Goal: Use online tool/utility: Use online tool/utility

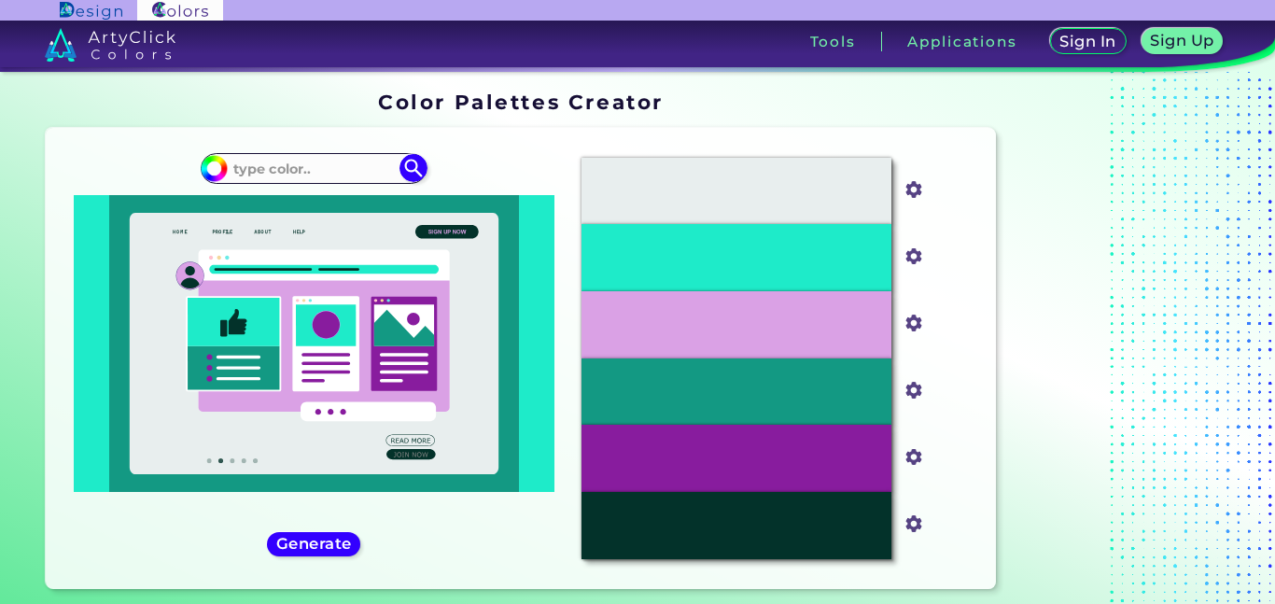
click at [302, 169] on input at bounding box center [314, 168] width 174 height 25
click at [414, 169] on img at bounding box center [413, 168] width 33 height 33
type input "#000000"
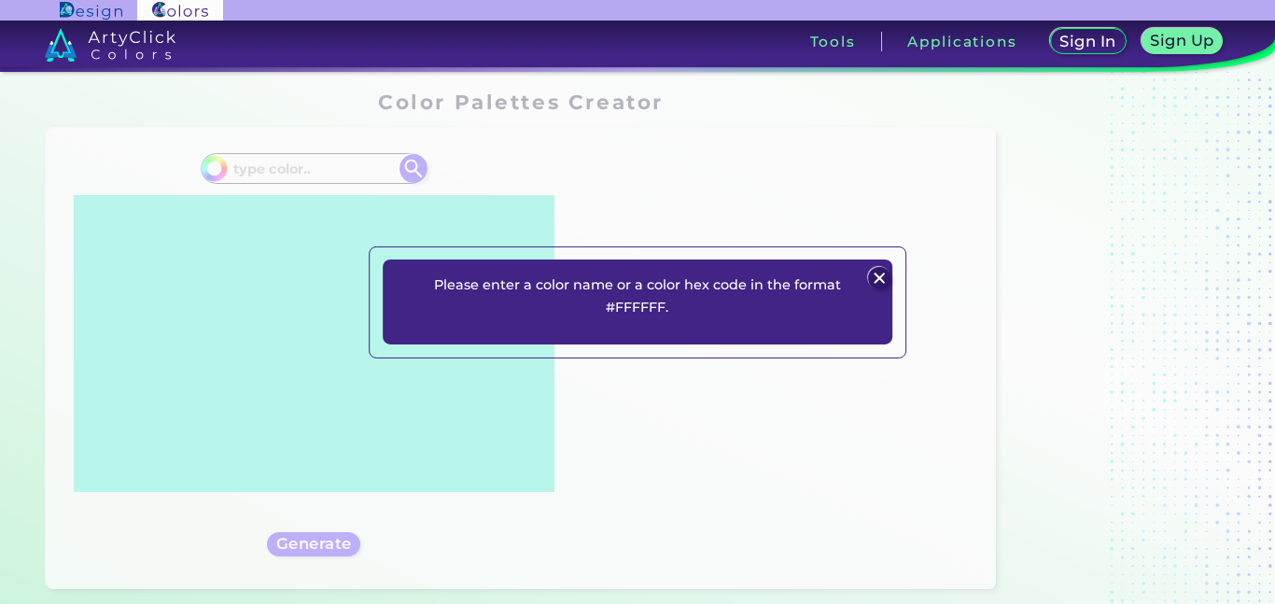
click at [887, 271] on img at bounding box center [880, 278] width 22 height 22
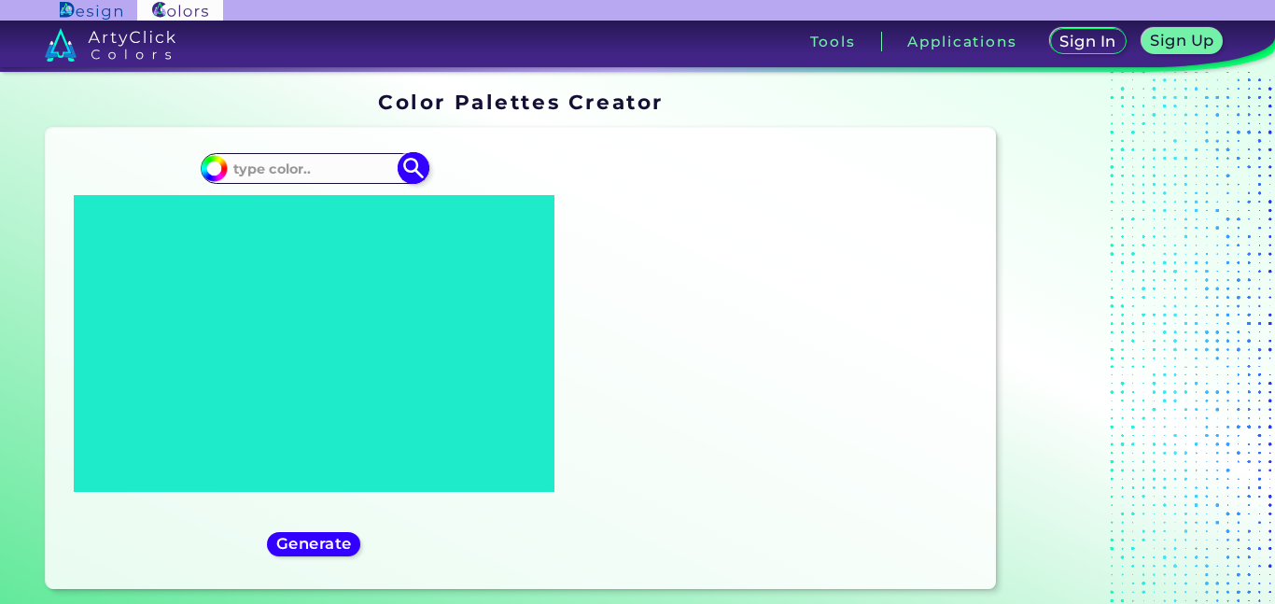
click at [290, 159] on input at bounding box center [314, 168] width 174 height 25
type input "f"
click at [287, 169] on input at bounding box center [314, 168] width 174 height 25
paste input "#773b6d"
click at [311, 538] on h5 "Generate" at bounding box center [313, 544] width 68 height 14
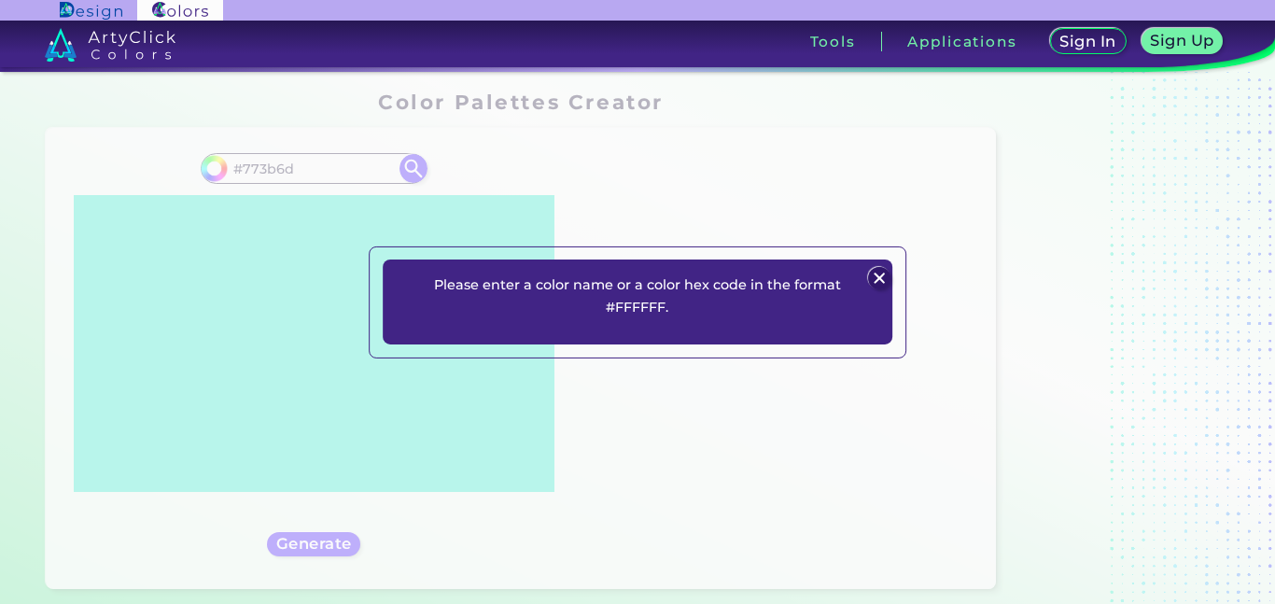
click at [872, 277] on img at bounding box center [880, 278] width 22 height 22
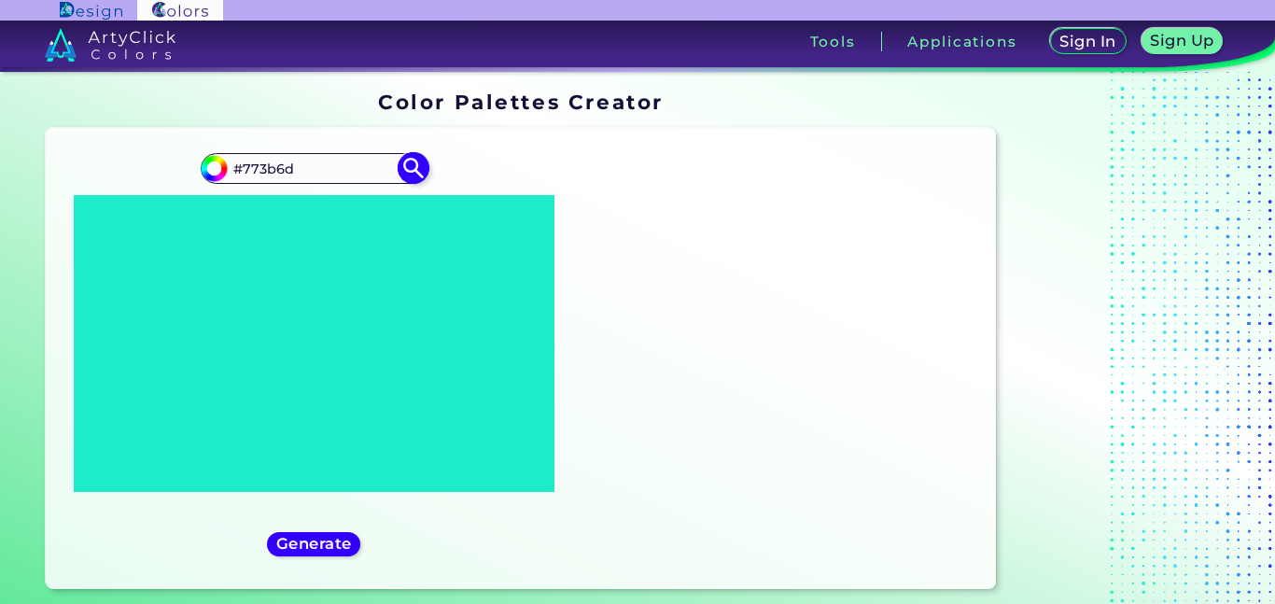
click at [313, 173] on input "#773b6d" at bounding box center [314, 168] width 174 height 25
type input "#"
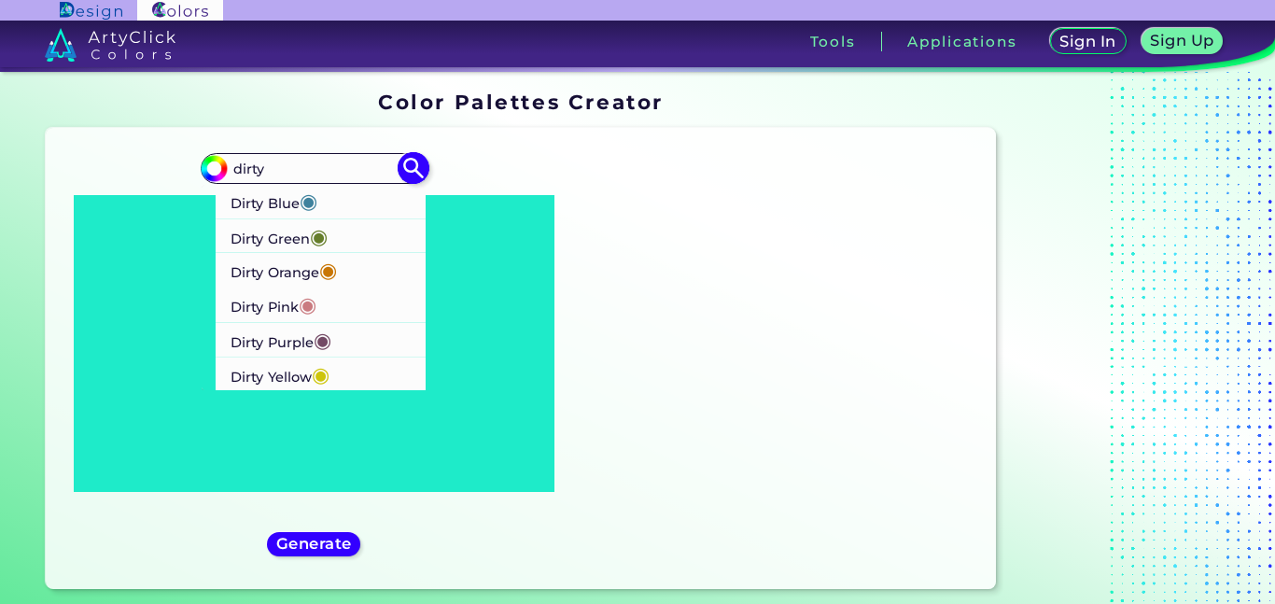
type input "dirty"
click at [302, 341] on p "Dirty Purple ◉" at bounding box center [281, 339] width 101 height 35
type input "#734a65"
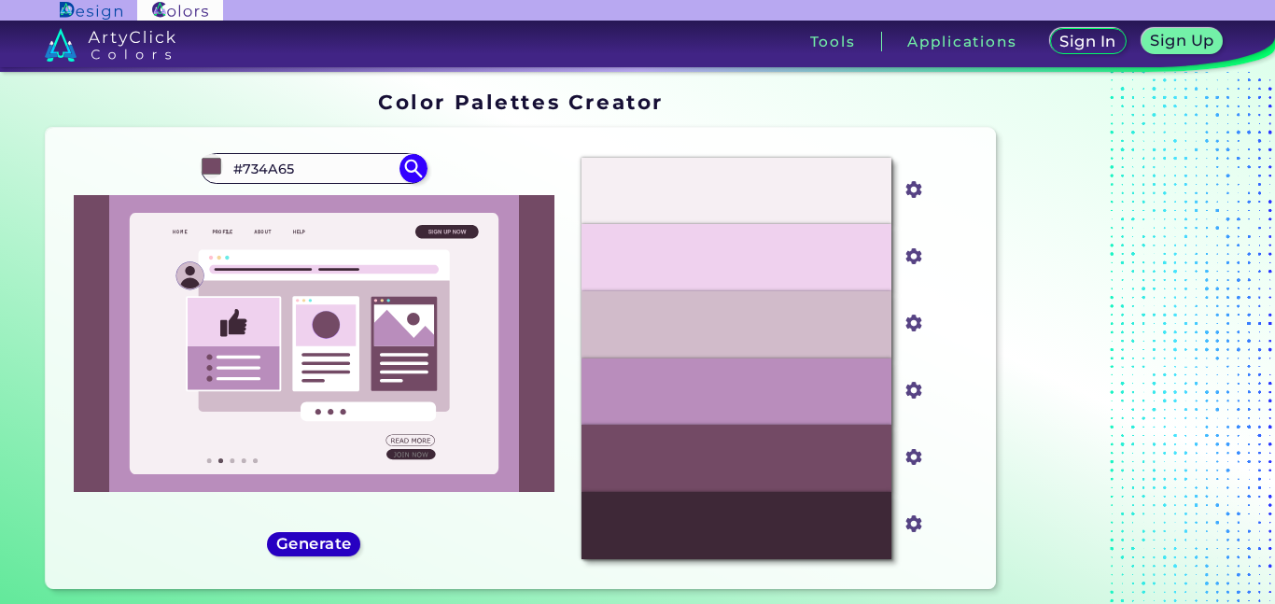
click at [312, 540] on h5 "Generate" at bounding box center [313, 544] width 68 height 14
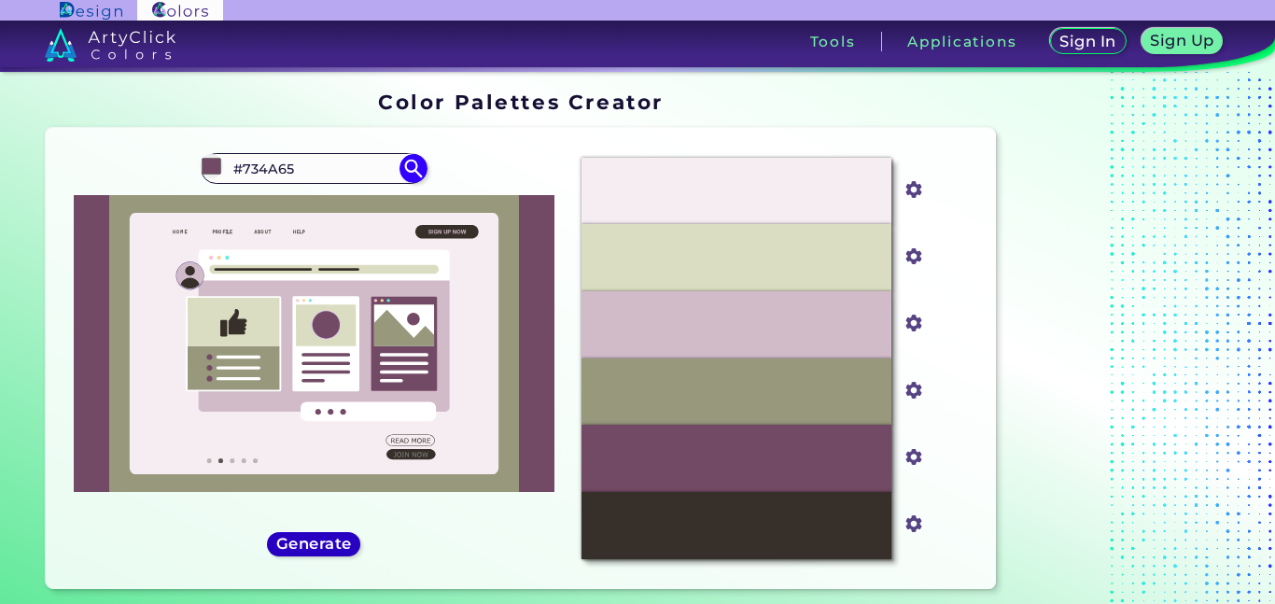
click at [294, 544] on h5 "Generate" at bounding box center [314, 544] width 68 height 14
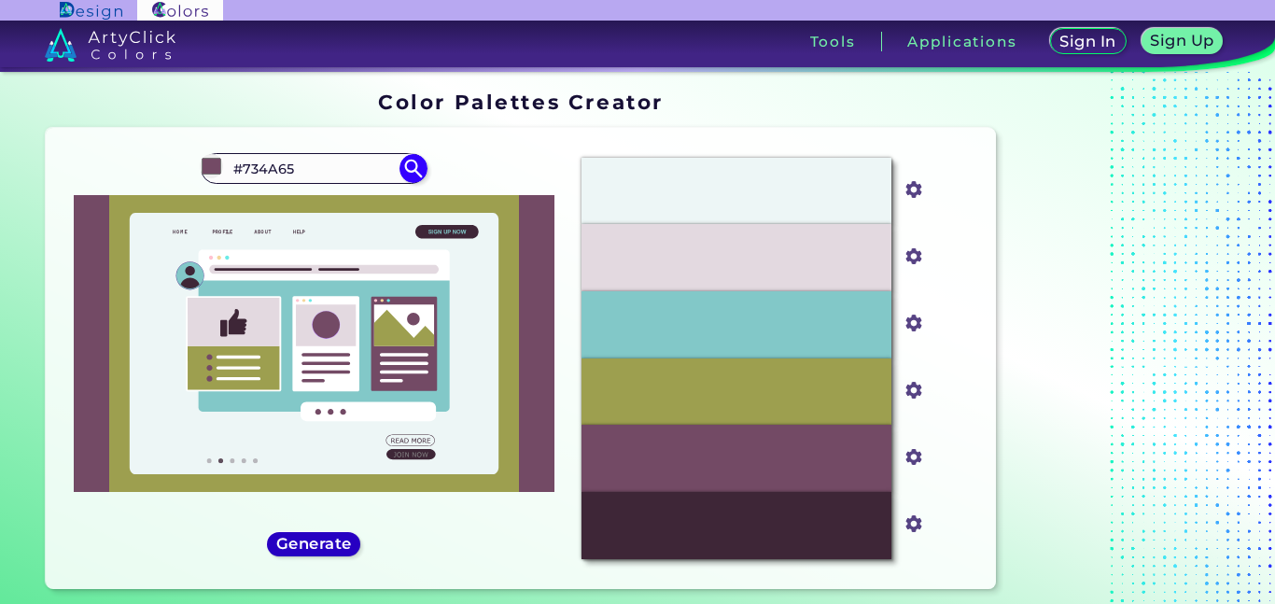
click at [294, 544] on h5 "Generate" at bounding box center [314, 544] width 68 height 14
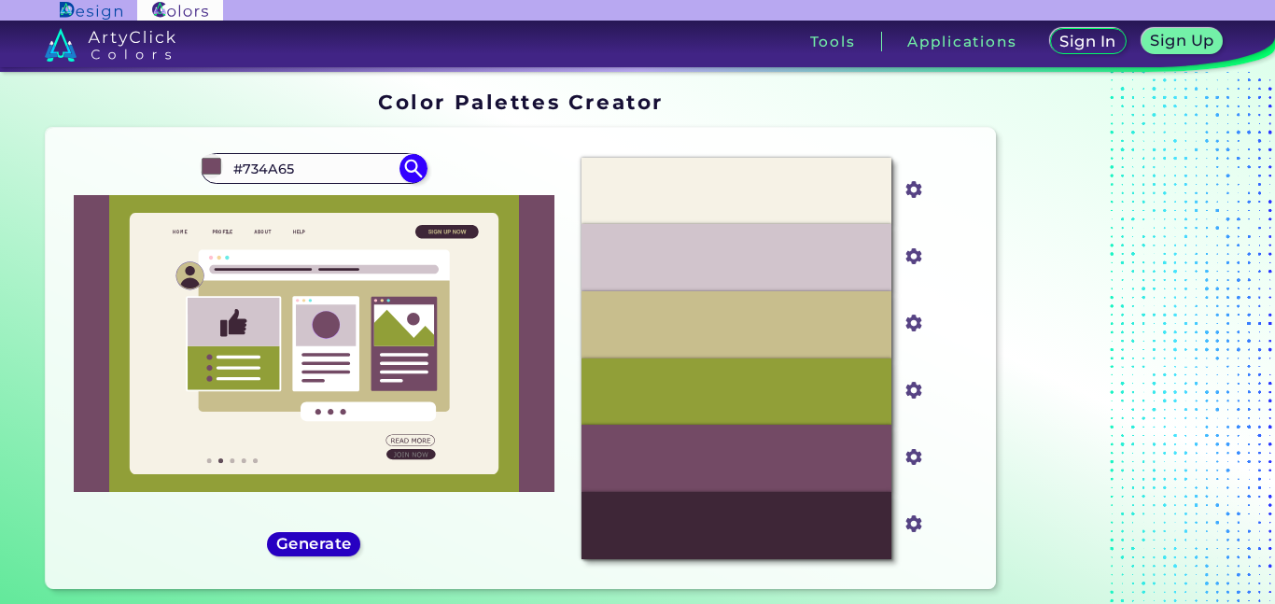
click at [294, 544] on h5 "Generate" at bounding box center [313, 544] width 68 height 14
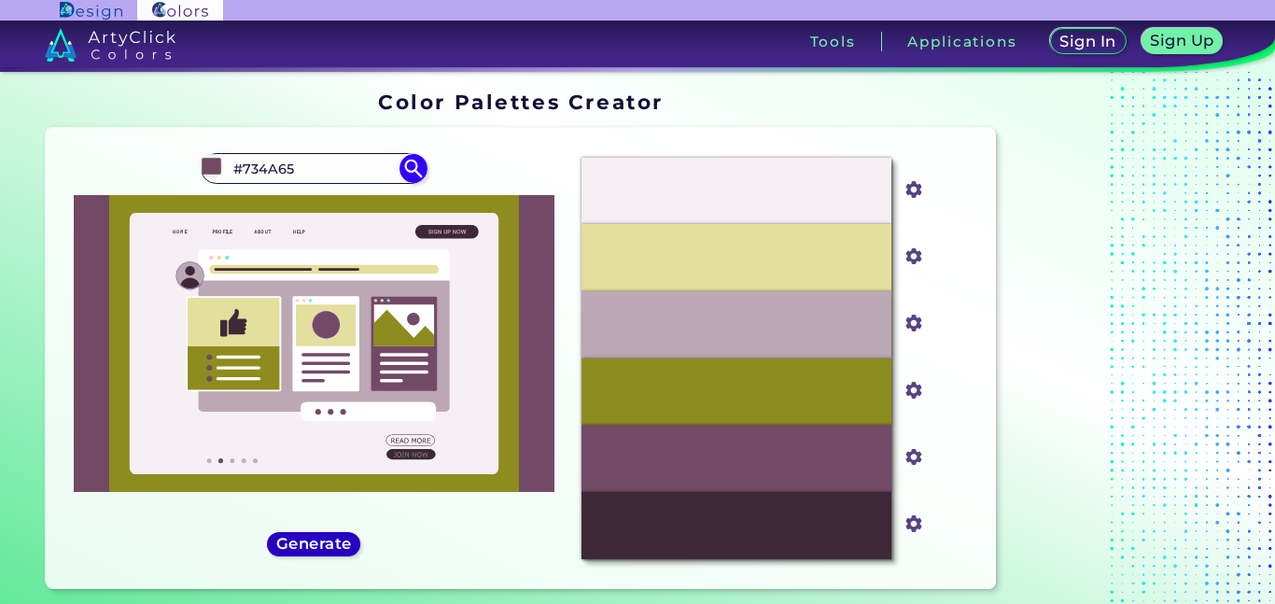
click at [294, 544] on h5 "Generate" at bounding box center [314, 544] width 68 height 14
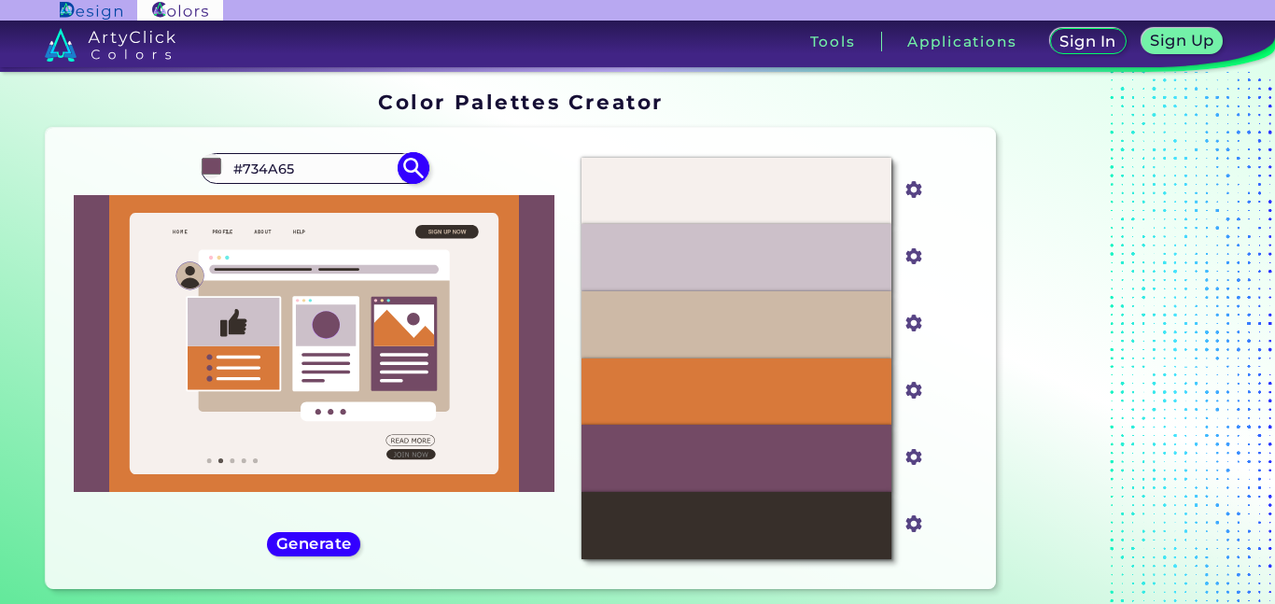
click at [314, 167] on input "#734A65" at bounding box center [314, 168] width 174 height 25
type input "#"
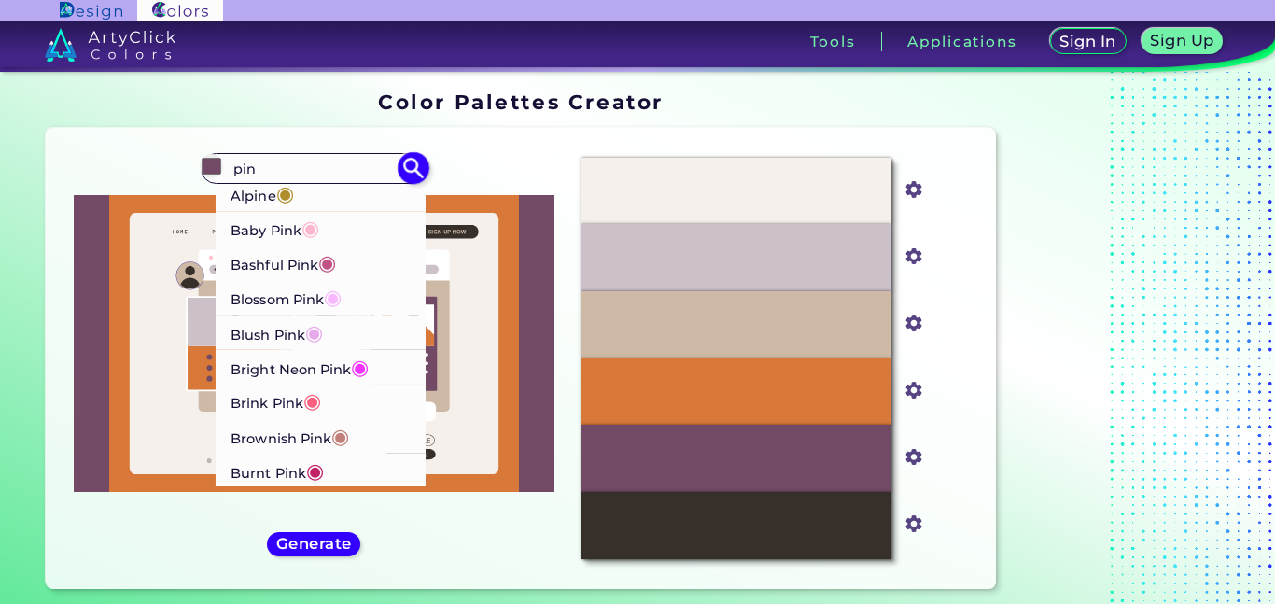
type input "pin"
click at [360, 267] on li "Bashful Pink ◉" at bounding box center [321, 262] width 211 height 35
type input "#c25283"
type input "#C25283"
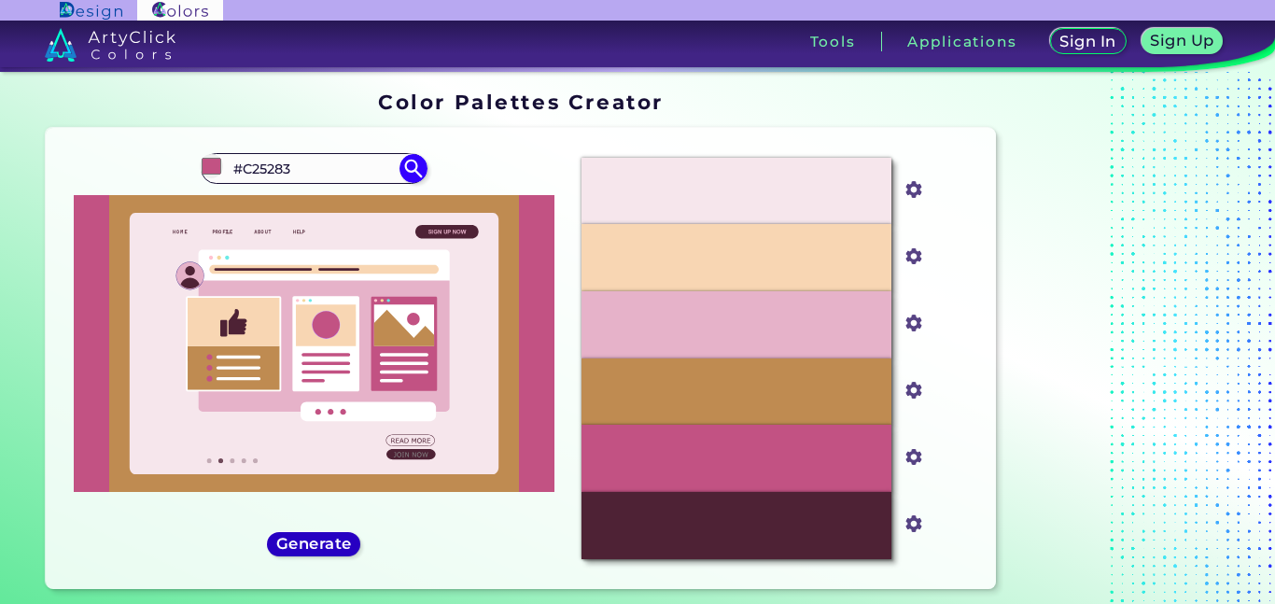
click at [311, 541] on h5 "Generate" at bounding box center [313, 544] width 68 height 14
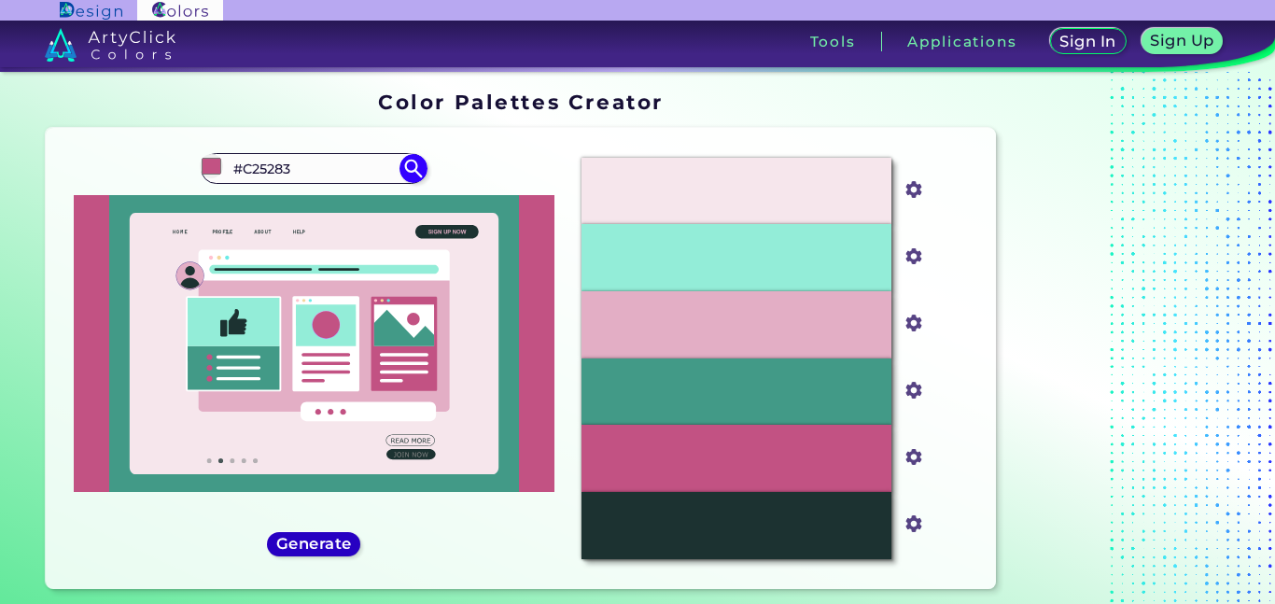
click at [311, 541] on h5 "Generate" at bounding box center [314, 544] width 68 height 14
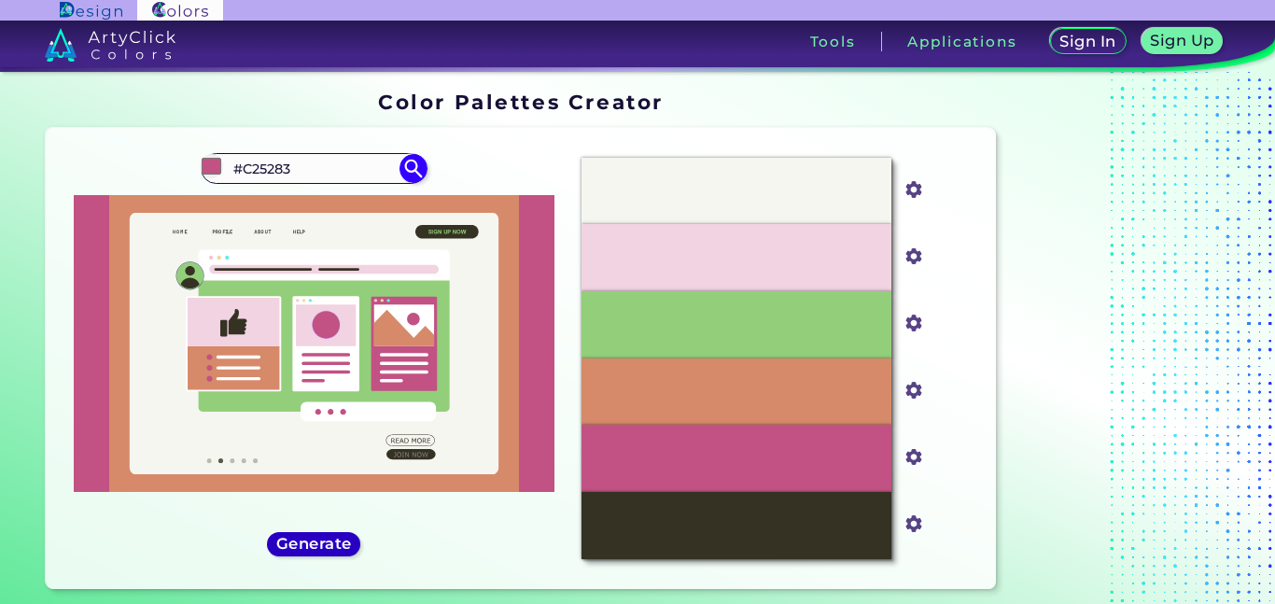
click at [311, 541] on h5 "Generate" at bounding box center [313, 544] width 68 height 14
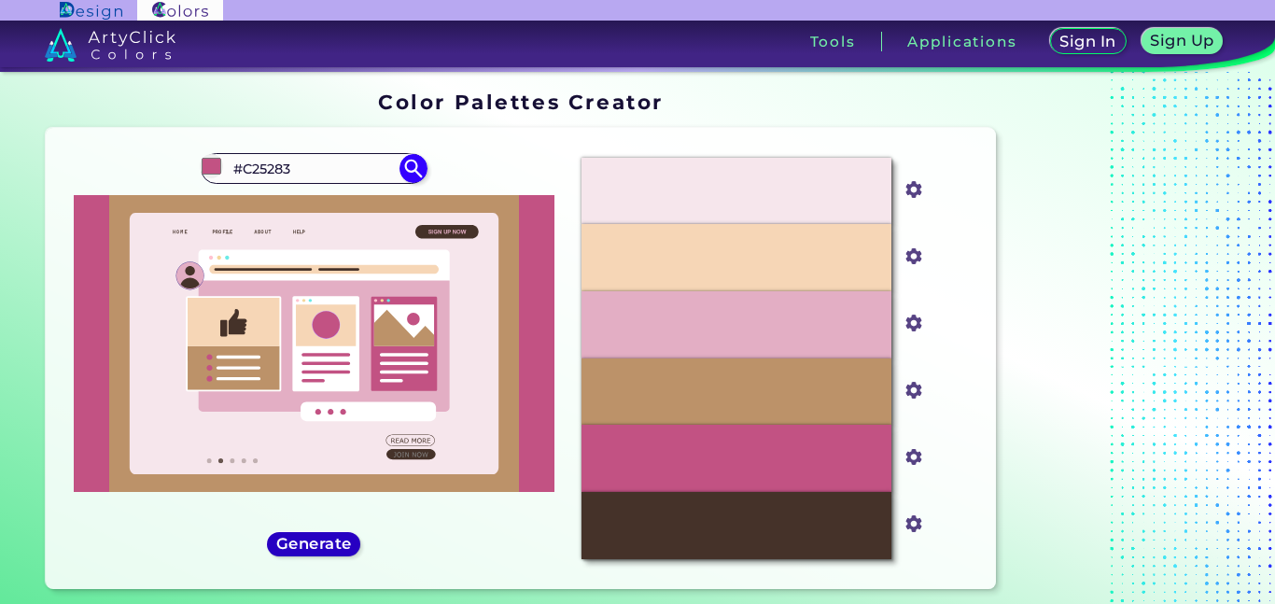
click at [309, 541] on h5 "Generate" at bounding box center [313, 544] width 68 height 14
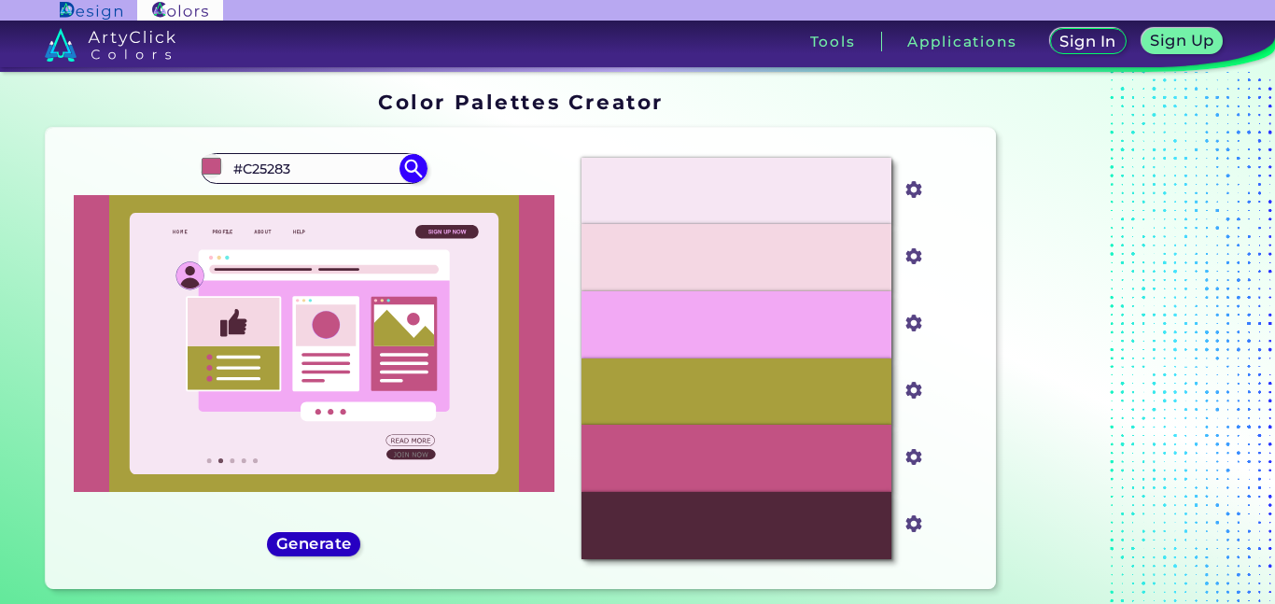
click at [309, 541] on h5 "Generate" at bounding box center [314, 544] width 68 height 14
